Goal: Task Accomplishment & Management: Manage account settings

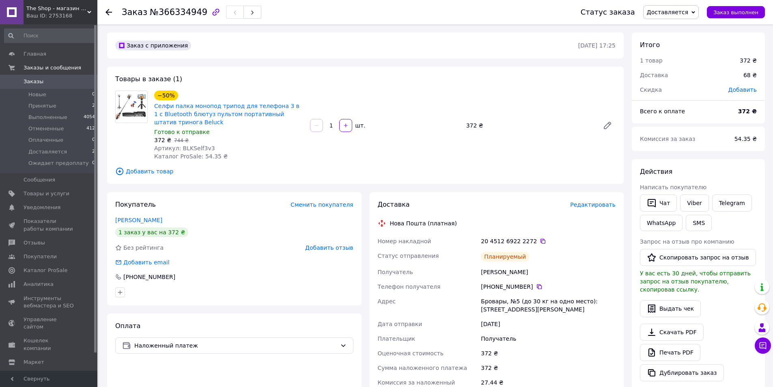
click at [57, 12] on span "The Shop - магазин электроники для всей семьи" at bounding box center [56, 8] width 61 height 7
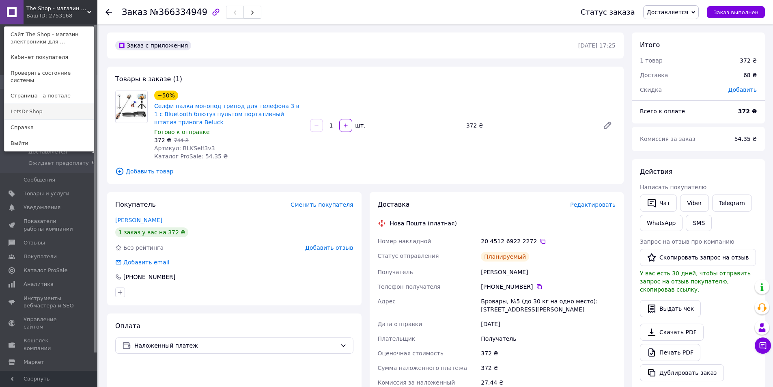
click at [45, 104] on link "LetsDr-Shop" at bounding box center [48, 111] width 89 height 15
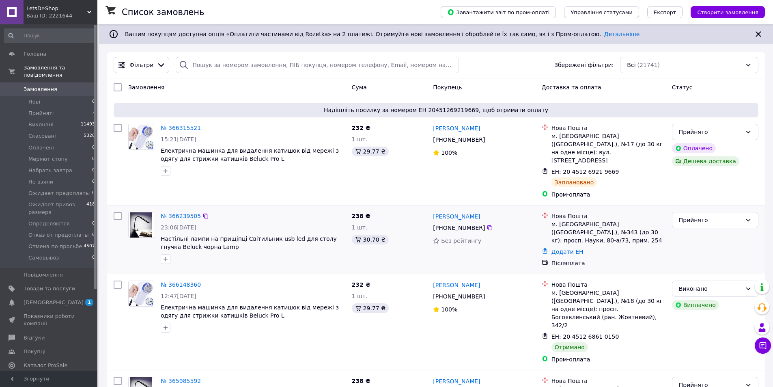
click at [144, 214] on img at bounding box center [141, 224] width 22 height 25
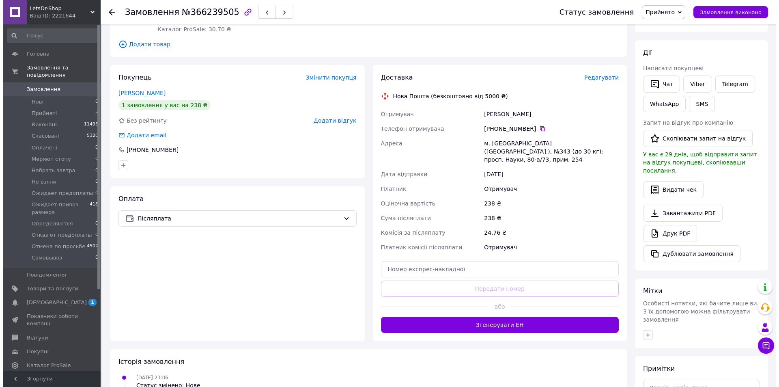
scroll to position [122, 0]
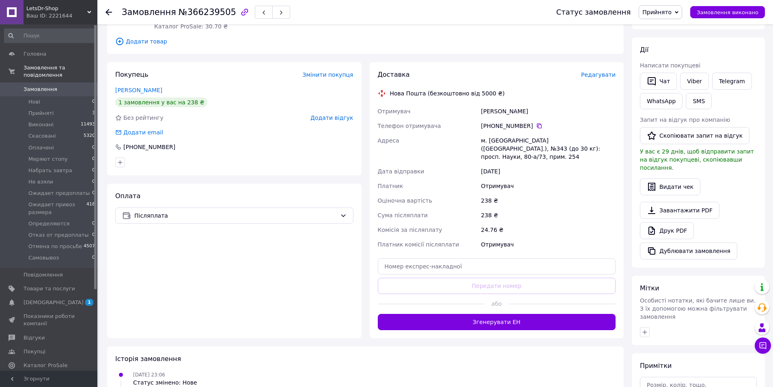
click at [598, 75] on span "Редагувати" at bounding box center [598, 74] width 35 height 6
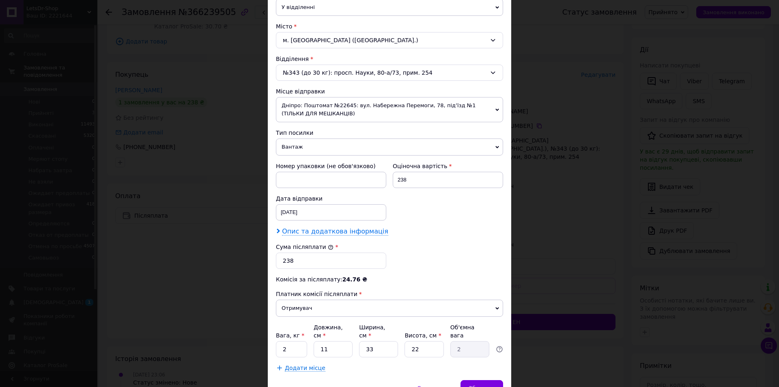
scroll to position [241, 0]
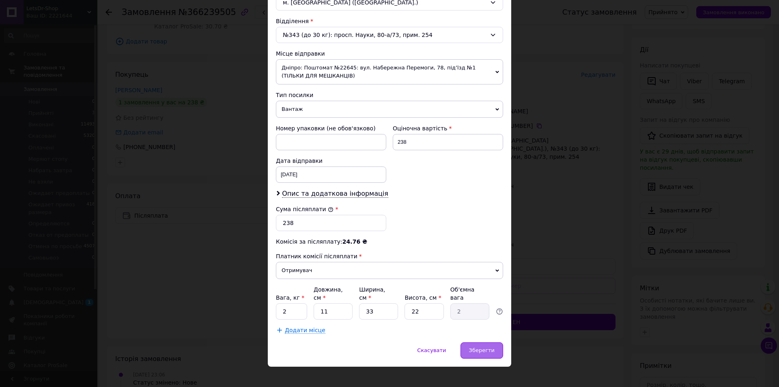
click at [485, 347] on span "Зберегти" at bounding box center [482, 350] width 26 height 6
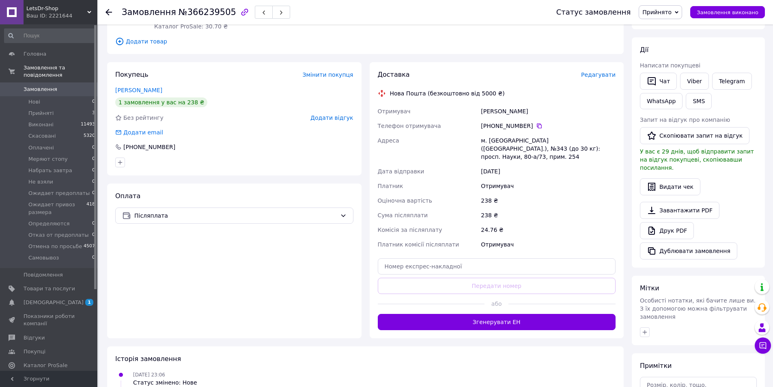
click at [598, 75] on span "Редагувати" at bounding box center [598, 74] width 35 height 6
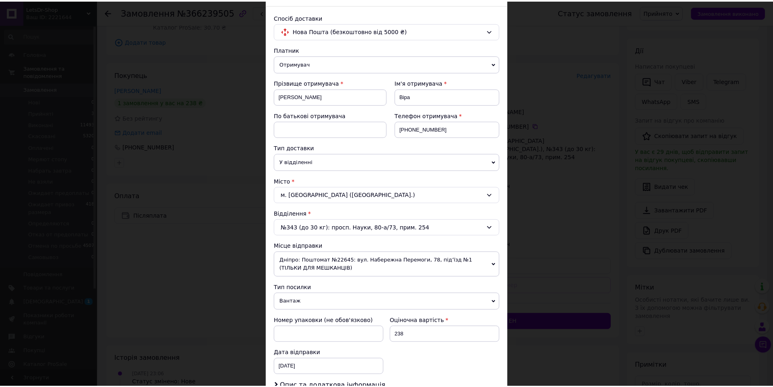
scroll to position [0, 0]
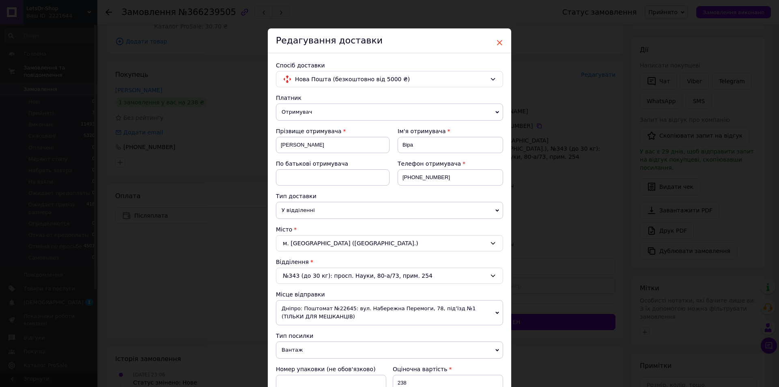
click at [498, 44] on span "×" at bounding box center [499, 43] width 7 height 14
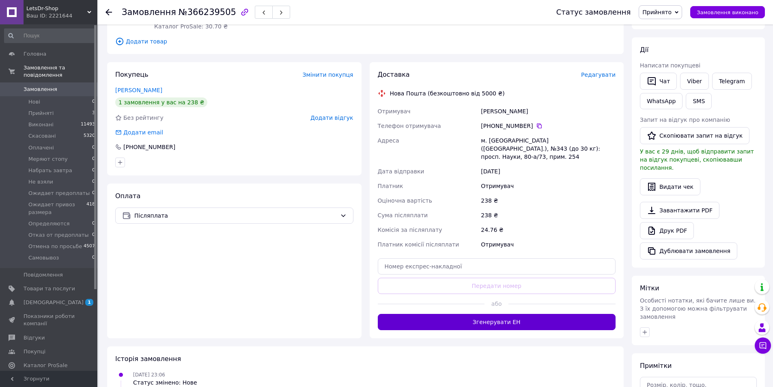
click at [498, 316] on button "Згенерувати ЕН" at bounding box center [497, 322] width 238 height 16
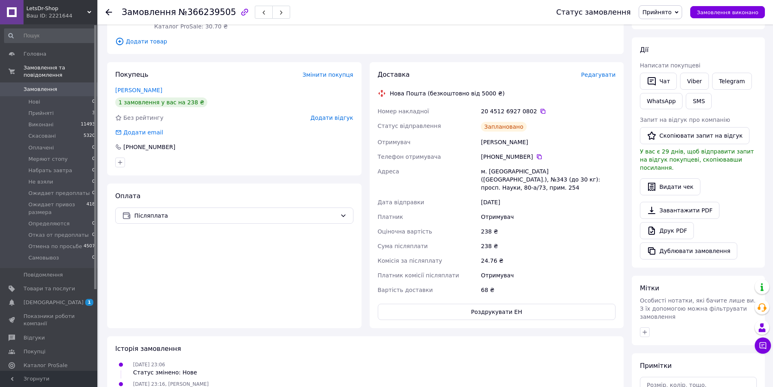
scroll to position [41, 0]
